Goal: Task Accomplishment & Management: Manage account settings

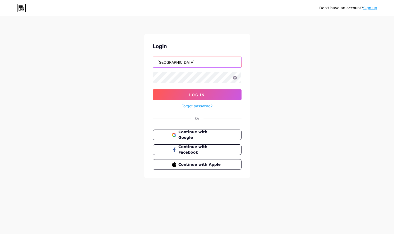
type input "tucsonfringe"
click at [197, 95] on button "Log In" at bounding box center [197, 94] width 89 height 11
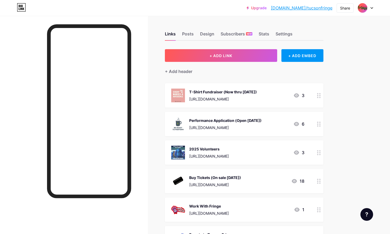
click at [241, 116] on div "Performance Application (Open [DATE]) [URL][DOMAIN_NAME] 6" at bounding box center [244, 124] width 158 height 24
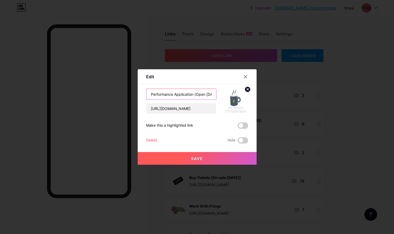
click at [194, 94] on input "Performance Application (Open [DATE])" at bounding box center [181, 94] width 70 height 11
drag, startPoint x: 194, startPoint y: 94, endPoint x: 207, endPoint y: 93, distance: 12.7
click at [207, 93] on input "Performance Application (Open [DATE])" at bounding box center [181, 94] width 70 height 11
type input "Performance Application (Closes [DATE])"
click at [196, 160] on span "Save" at bounding box center [197, 158] width 12 height 4
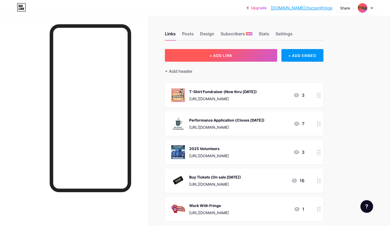
click at [223, 58] on span "+ ADD LINK" at bounding box center [220, 55] width 23 height 4
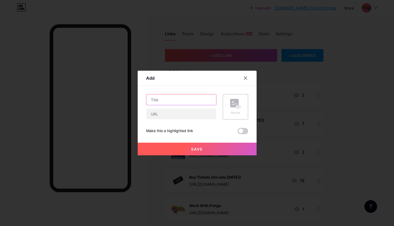
click at [170, 101] on input "text" at bounding box center [181, 100] width 70 height 11
type input "Tucson Fringe GoFundMe"
click at [151, 116] on input "text" at bounding box center [181, 114] width 70 height 11
paste input "[URL][DOMAIN_NAME]"
type input "[URL][DOMAIN_NAME]"
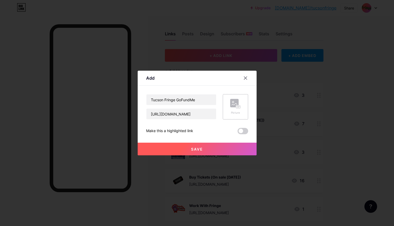
click at [236, 108] on rect at bounding box center [238, 107] width 4 height 3
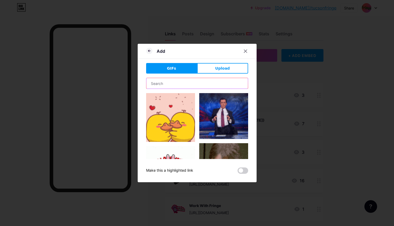
click at [182, 87] on input "text" at bounding box center [196, 83] width 101 height 11
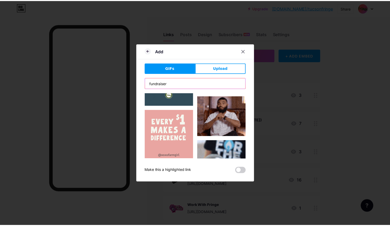
scroll to position [198, 0]
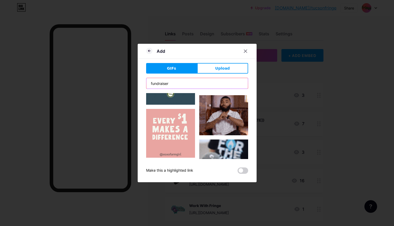
type input "fundraiser"
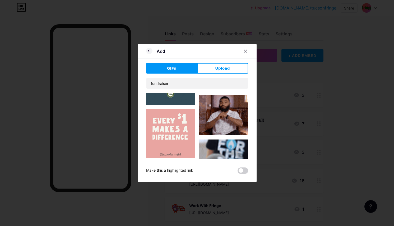
click at [176, 126] on img at bounding box center [170, 133] width 49 height 49
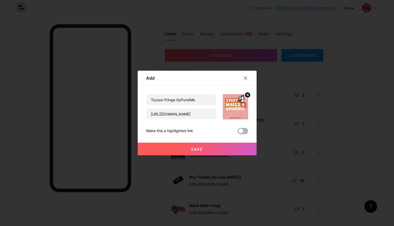
click at [240, 130] on span at bounding box center [242, 131] width 11 height 6
click at [237, 133] on input "checkbox" at bounding box center [237, 133] width 0 height 0
click at [200, 146] on button "Save" at bounding box center [197, 149] width 119 height 13
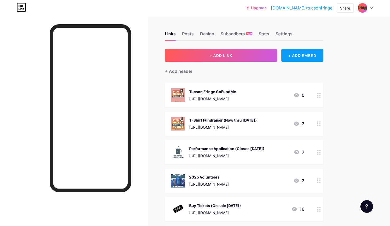
click at [305, 53] on div "+ ADD EMBED" at bounding box center [302, 55] width 42 height 13
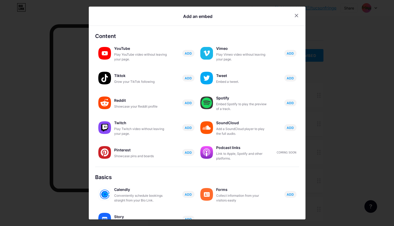
click at [128, 56] on div "Play YouTube video without leaving your page." at bounding box center [140, 57] width 53 height 10
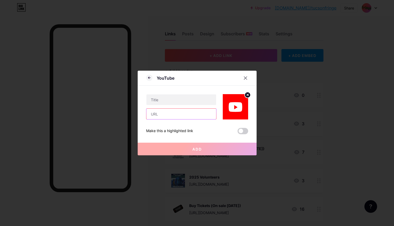
click at [177, 115] on input "text" at bounding box center [181, 114] width 70 height 11
paste input "[URL][DOMAIN_NAME]"
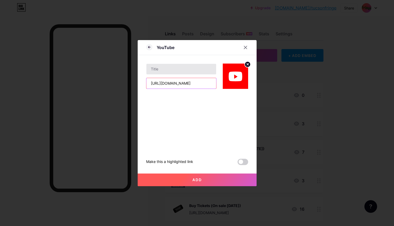
type input "[URL][DOMAIN_NAME]"
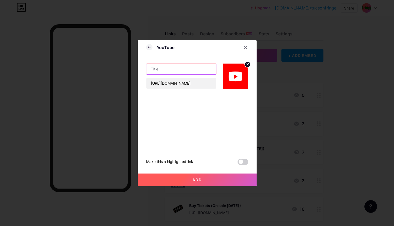
click at [165, 69] on input "text" at bounding box center [181, 69] width 70 height 11
type input "Tucson Fringe GoFundMe"
click at [198, 179] on span "Add" at bounding box center [197, 180] width 10 height 4
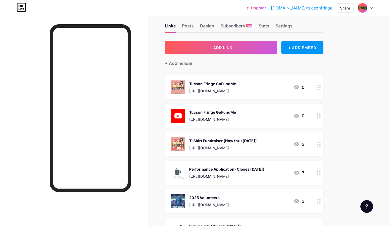
scroll to position [18, 0]
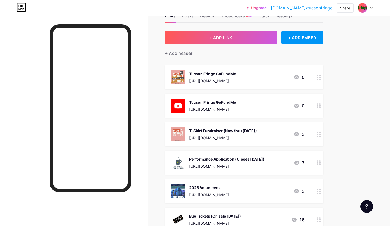
click at [236, 101] on div "Tucson Fringe GoFundMe" at bounding box center [212, 103] width 47 height 6
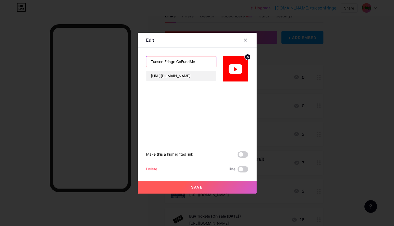
click at [198, 62] on input "Tucson Fringe GoFundMe" at bounding box center [181, 62] width 70 height 11
type input "Tucson Fringe GoFundMe Video"
click at [149, 171] on div "Delete" at bounding box center [151, 169] width 11 height 6
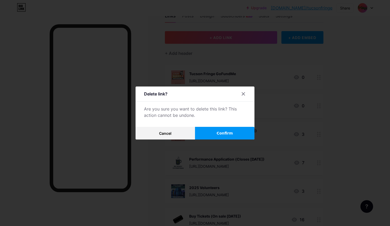
click at [227, 134] on span "Confirm" at bounding box center [225, 134] width 16 height 6
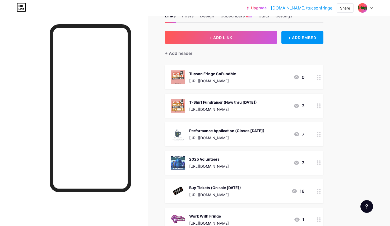
click at [369, 6] on div at bounding box center [365, 8] width 15 height 10
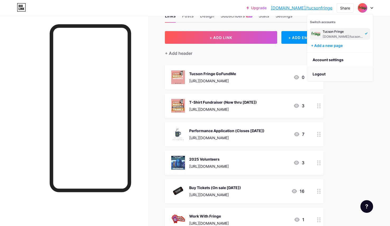
click at [319, 76] on li "Logout" at bounding box center [339, 74] width 65 height 14
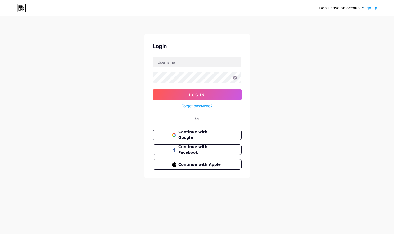
drag, startPoint x: 269, startPoint y: 63, endPoint x: 268, endPoint y: 60, distance: 2.8
click at [269, 63] on div "Don't have an account? Sign up Login Log In Forgot password? Or Continue with G…" at bounding box center [197, 97] width 394 height 195
